Goal: Information Seeking & Learning: Learn about a topic

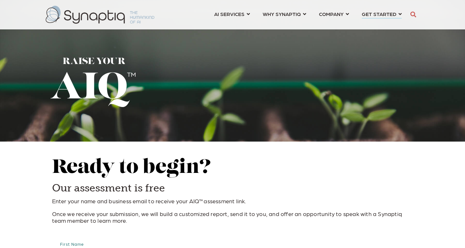
scroll to position [0, 3]
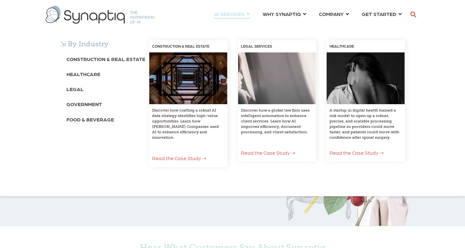
click at [235, 24] on div "⇲ By Industry Construction & Real Estate Healthcare Legal Government Food & Bev…" at bounding box center [232, 110] width 465 height 172
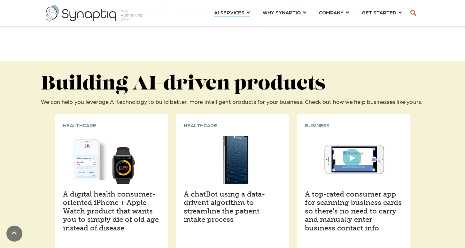
scroll to position [847, 0]
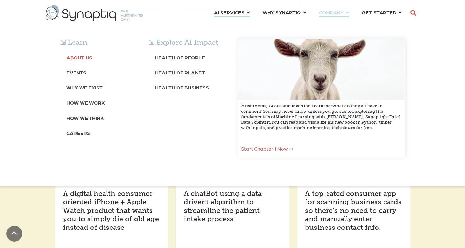
click at [79, 60] on b "About Us" at bounding box center [80, 57] width 26 height 6
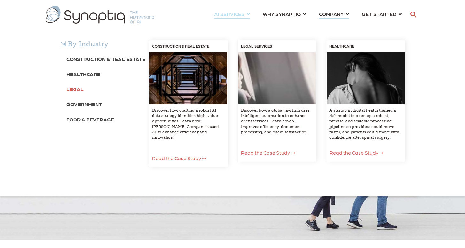
click at [74, 88] on b "Legal" at bounding box center [75, 89] width 17 height 6
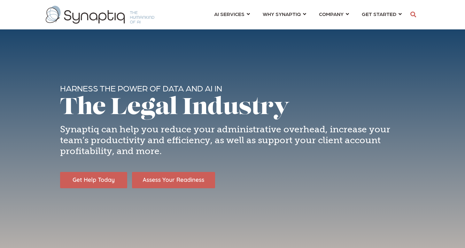
scroll to position [0, 3]
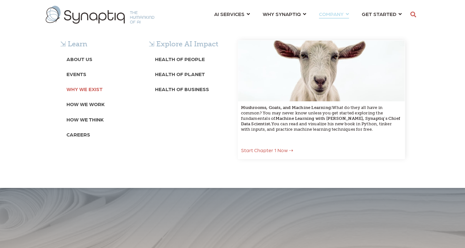
click at [73, 91] on b "Why We Exist" at bounding box center [85, 89] width 36 height 6
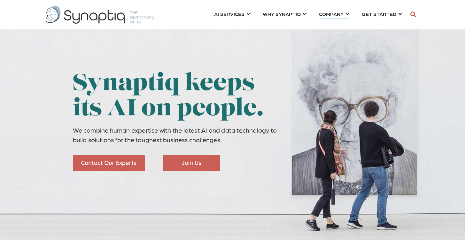
scroll to position [0, 3]
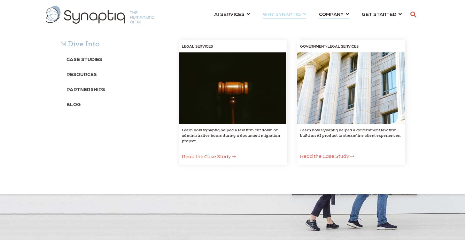
click at [101, 24] on div "⇲ Dive Into Case Studies Resources Partnerships Blog LEGAL SERVICES Learn how S…" at bounding box center [232, 109] width 465 height 170
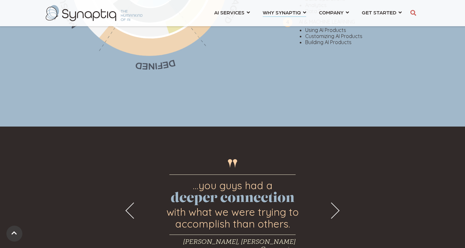
scroll to position [398, 0]
